Goal: Feedback & Contribution: Leave review/rating

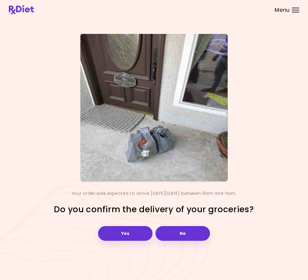
click at [131, 238] on button "Yes" at bounding box center [125, 233] width 55 height 15
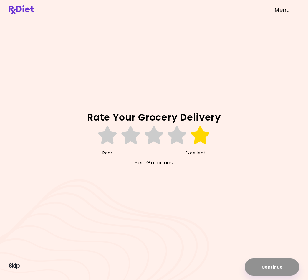
click at [201, 143] on icon at bounding box center [200, 135] width 20 height 18
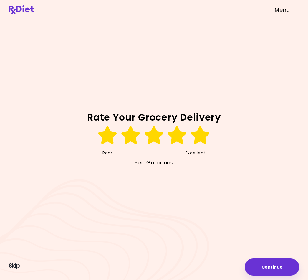
click at [273, 268] on button "Continue" at bounding box center [272, 266] width 55 height 17
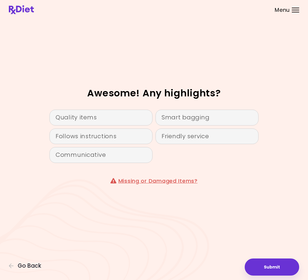
click at [118, 140] on div "Follows instructions" at bounding box center [101, 136] width 103 height 16
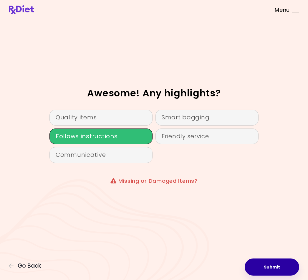
click at [280, 268] on button "Submit" at bounding box center [272, 266] width 55 height 17
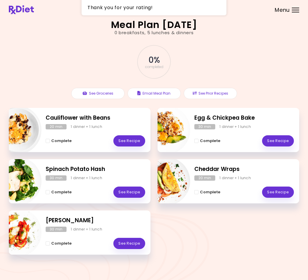
click at [293, 10] on div "Menu" at bounding box center [295, 10] width 7 height 5
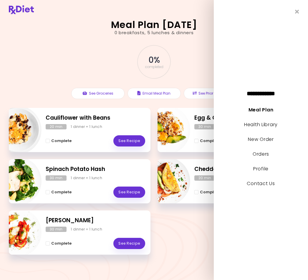
click at [268, 157] on link "Orders" at bounding box center [261, 154] width 17 height 7
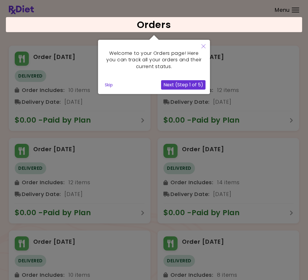
click at [197, 85] on button "Next (Step 1 of 5)" at bounding box center [183, 84] width 44 height 9
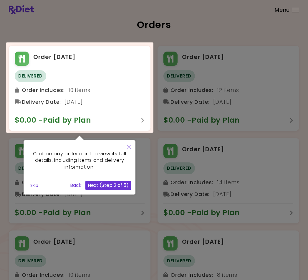
click at [115, 188] on button "Next (Step 2 of 5)" at bounding box center [108, 185] width 46 height 9
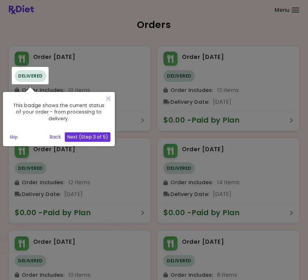
click at [97, 136] on button "Next (Step 3 of 5)" at bounding box center [88, 136] width 46 height 9
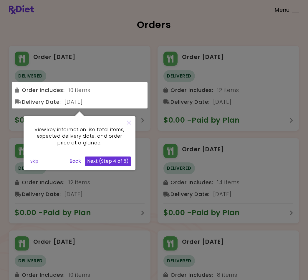
click at [125, 163] on button "Next (Step 4 of 5)" at bounding box center [108, 160] width 46 height 9
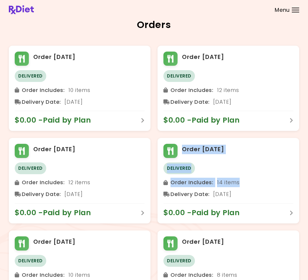
click at [241, 28] on h2 "Orders" at bounding box center [154, 24] width 291 height 9
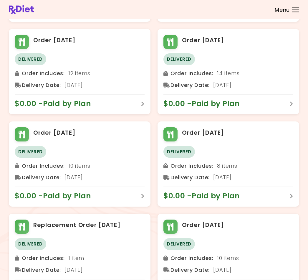
scroll to position [53, 0]
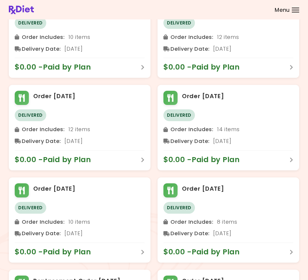
click at [300, 8] on header at bounding box center [154, 9] width 308 height 19
click at [297, 9] on div "Menu" at bounding box center [295, 10] width 7 height 5
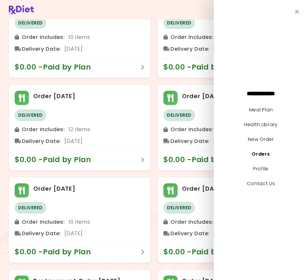
click at [268, 172] on link "Profile" at bounding box center [260, 168] width 15 height 7
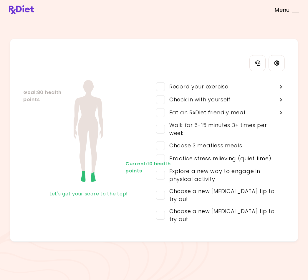
click at [301, 6] on header at bounding box center [154, 9] width 308 height 19
click at [295, 10] on div "Menu" at bounding box center [295, 10] width 7 height 5
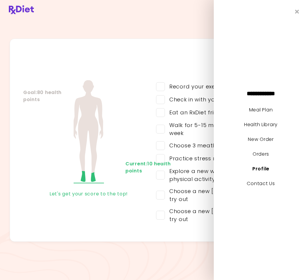
click at [266, 113] on link "Meal Plan" at bounding box center [261, 109] width 24 height 7
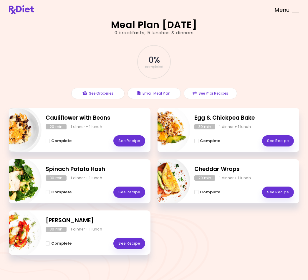
click at [297, 24] on div "Meal Plan [DATE] 0 breakfasts , 5 lunches & dinners 0 % completed See Groceries…" at bounding box center [154, 141] width 308 height 282
click at [296, 22] on div "Meal Plan [DATE] 0 breakfasts , 5 lunches & dinners 0 % completed See Groceries…" at bounding box center [154, 141] width 308 height 282
click at [292, 24] on div "Meal Plan [DATE] 0 breakfasts , 5 lunches & dinners 0 % completed See Groceries…" at bounding box center [154, 141] width 308 height 282
click at [292, 23] on div "Meal Plan [DATE] 0 breakfasts , 5 lunches & dinners 0 % completed See Groceries…" at bounding box center [154, 141] width 308 height 282
click at [299, 18] on header at bounding box center [154, 9] width 308 height 19
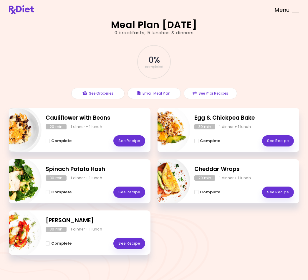
click at [299, 18] on header at bounding box center [154, 9] width 308 height 19
click at [296, 23] on div "Meal Plan [DATE] 0 breakfasts , 5 lunches & dinners 0 % completed See Groceries…" at bounding box center [154, 141] width 308 height 282
click at [293, 22] on div "Meal Plan [DATE] 0 breakfasts , 5 lunches & dinners 0 % completed See Groceries…" at bounding box center [154, 141] width 308 height 282
click at [292, 11] on div "Menu" at bounding box center [295, 10] width 7 height 5
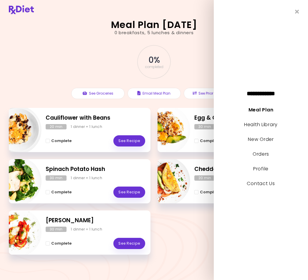
click at [275, 128] on link "Health Library" at bounding box center [261, 124] width 34 height 7
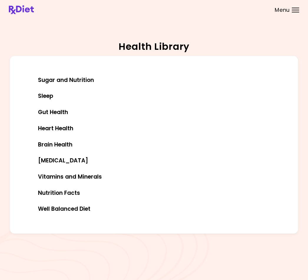
click at [294, 9] on div "Menu" at bounding box center [295, 10] width 7 height 5
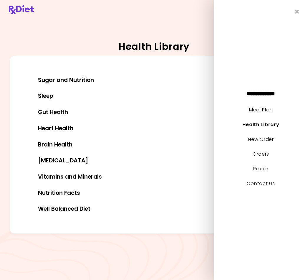
click at [268, 157] on link "Orders" at bounding box center [261, 154] width 17 height 7
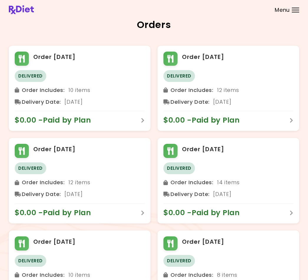
click at [293, 12] on div at bounding box center [295, 12] width 7 height 1
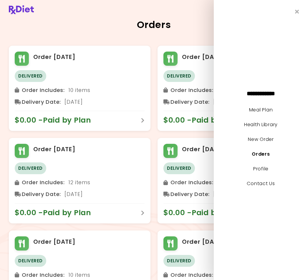
click at [268, 143] on link "New Order" at bounding box center [261, 139] width 26 height 7
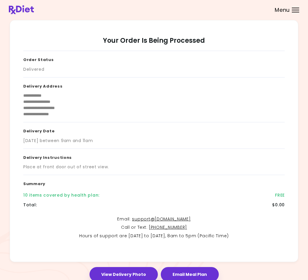
click at [293, 12] on div at bounding box center [295, 12] width 7 height 1
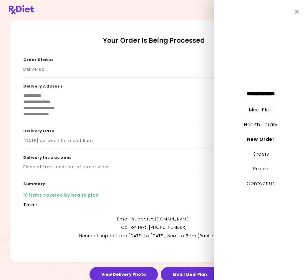
click at [302, 12] on div "**********" at bounding box center [261, 140] width 94 height 280
click at [298, 14] on icon "Close" at bounding box center [297, 12] width 4 height 6
